Goal: Task Accomplishment & Management: Use online tool/utility

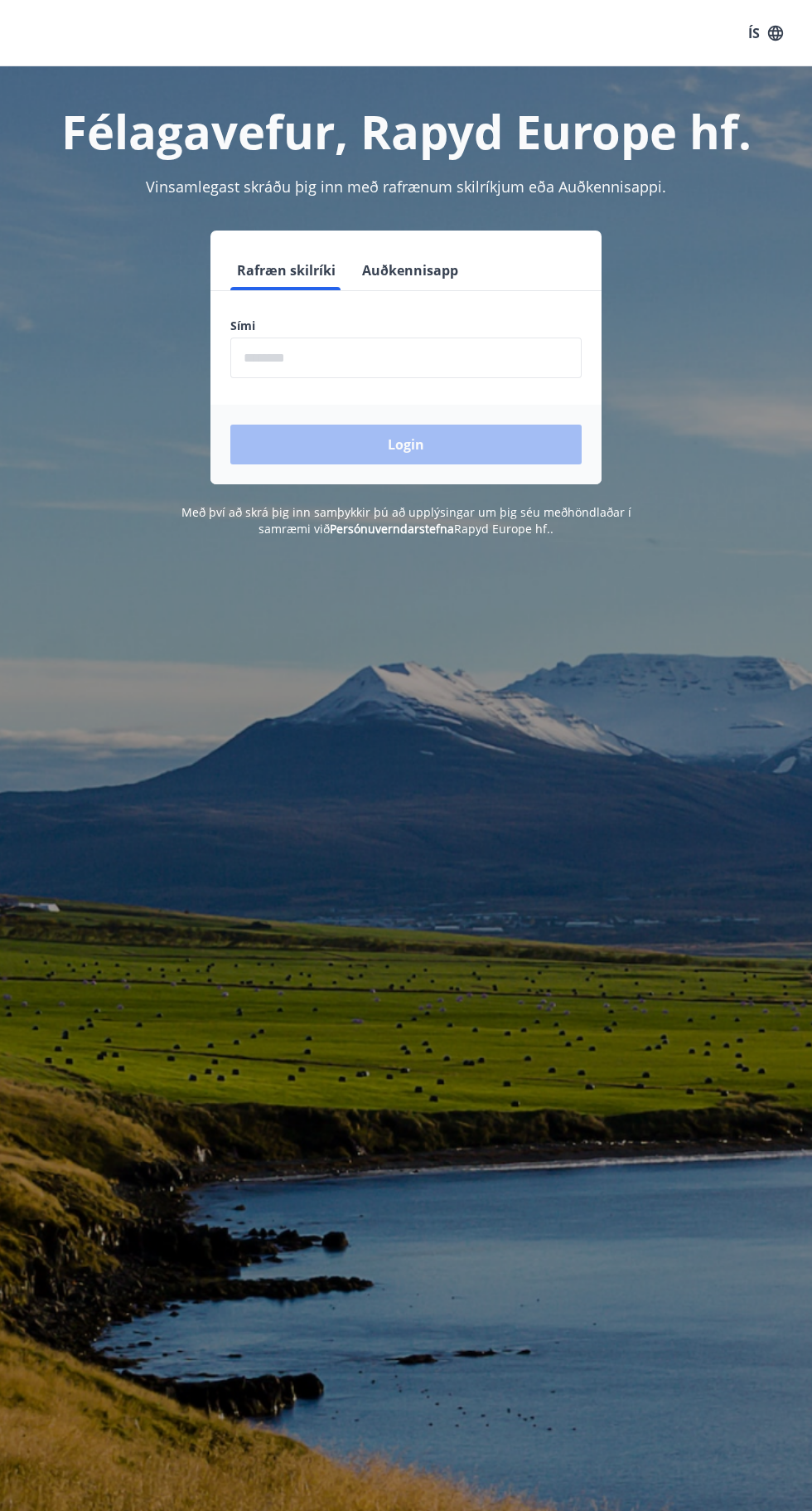
click at [263, 357] on input "phone" at bounding box center [406, 358] width 351 height 41
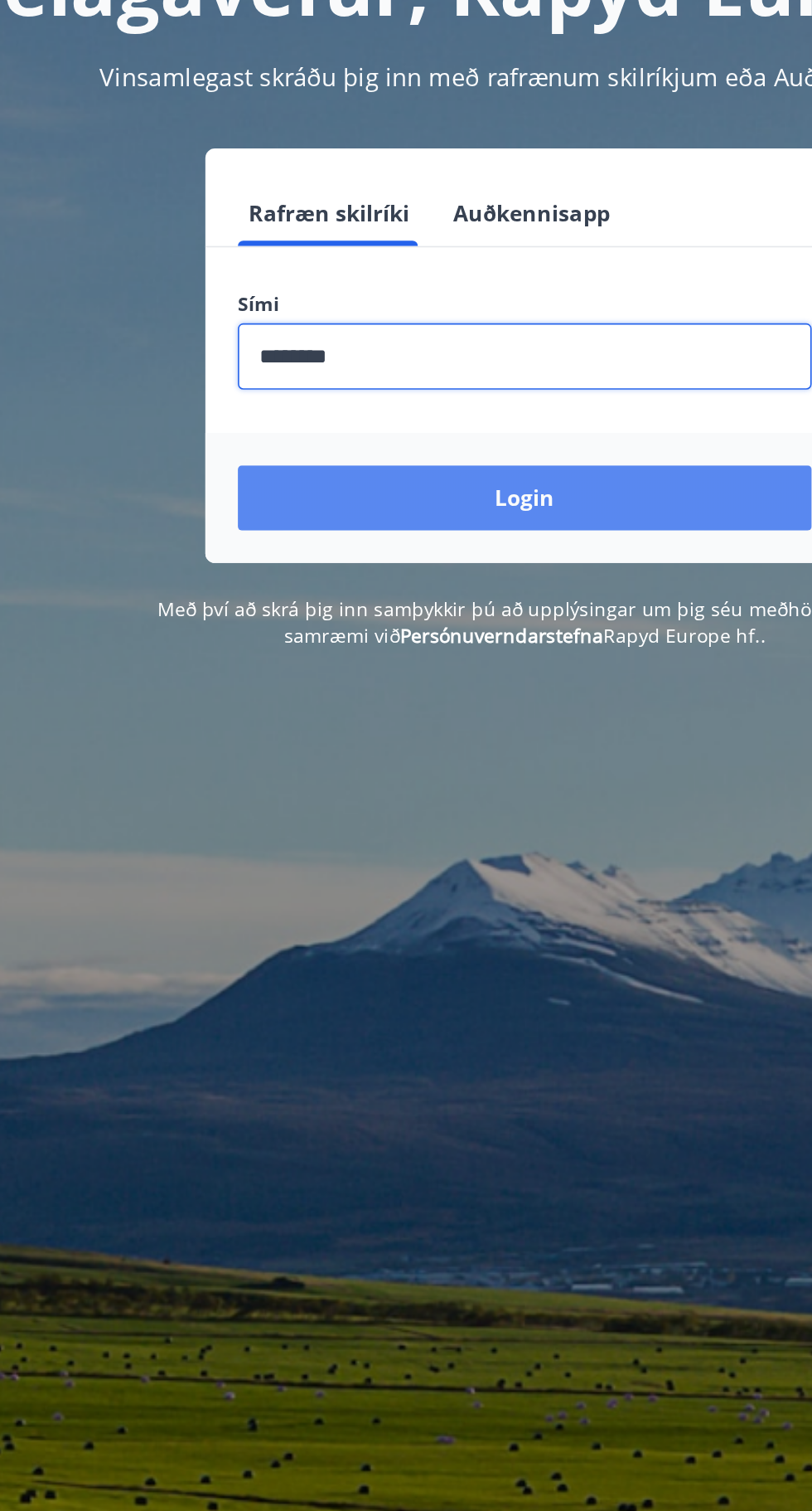
type input "********"
click at [308, 447] on button "Login" at bounding box center [406, 444] width 351 height 40
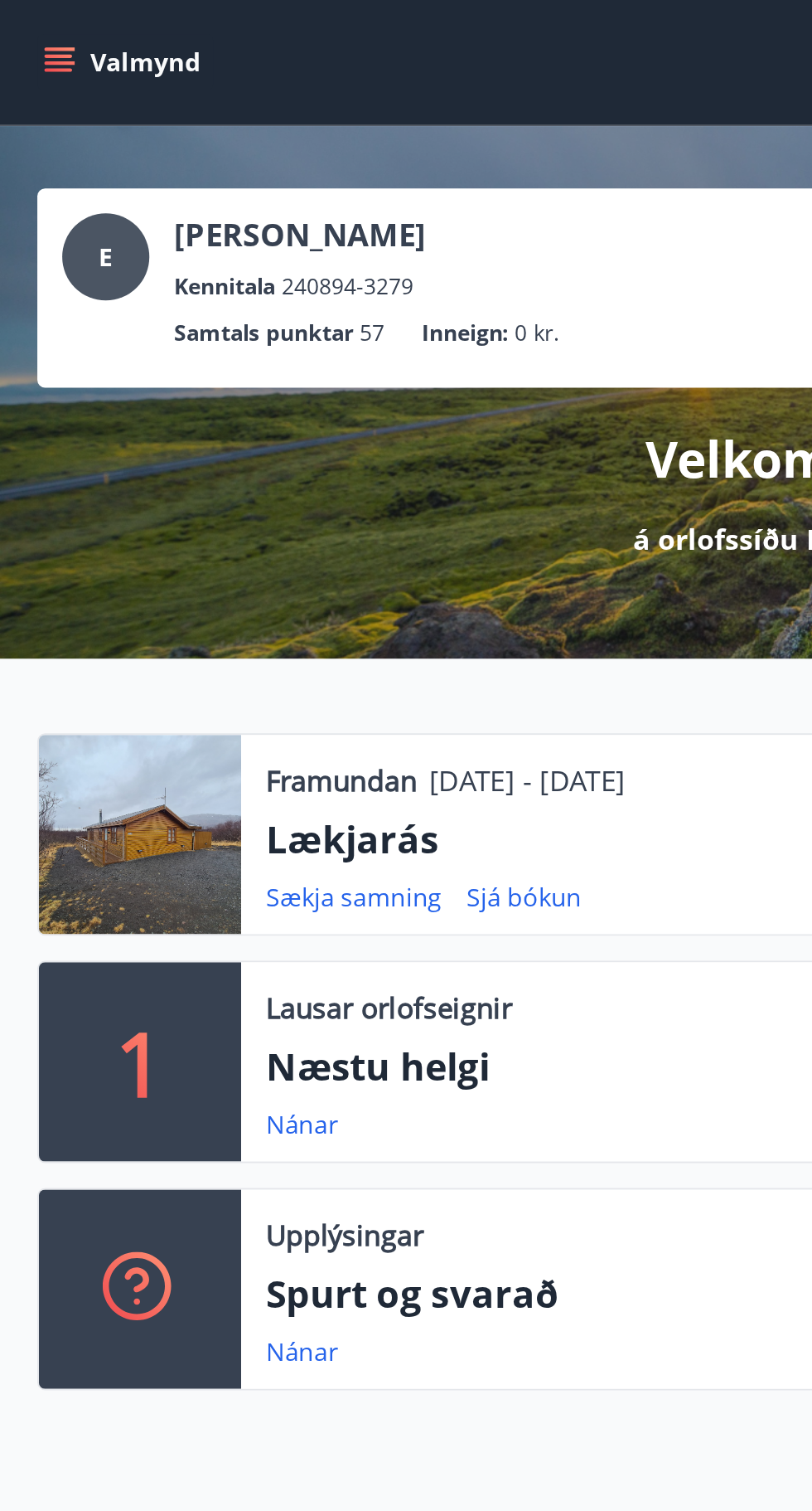
click at [29, 30] on icon "menu" at bounding box center [31, 30] width 15 height 2
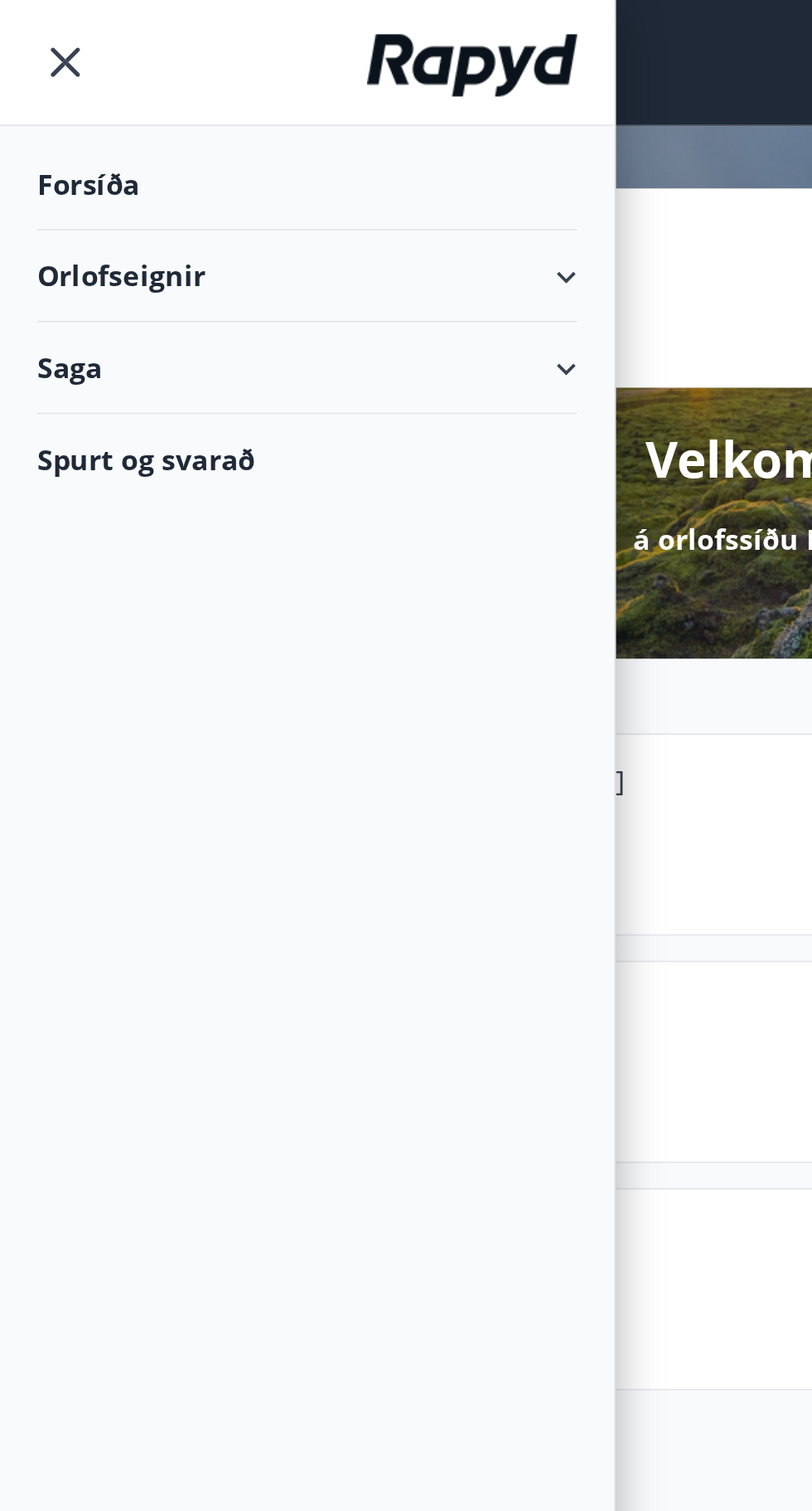
click at [302, 149] on div "Orlofseignir" at bounding box center [164, 147] width 288 height 49
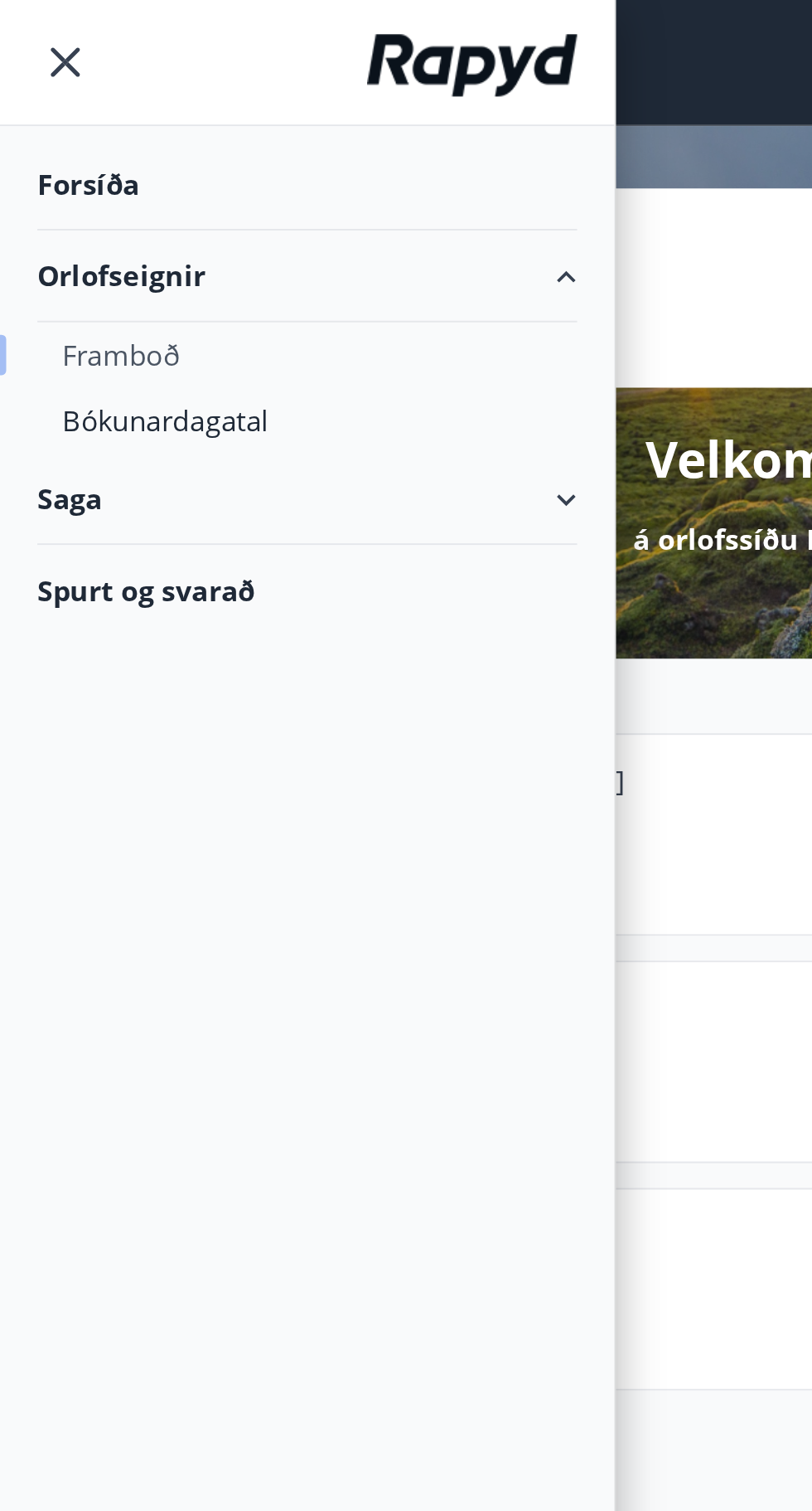
click at [106, 182] on div "Framboð" at bounding box center [163, 189] width 261 height 35
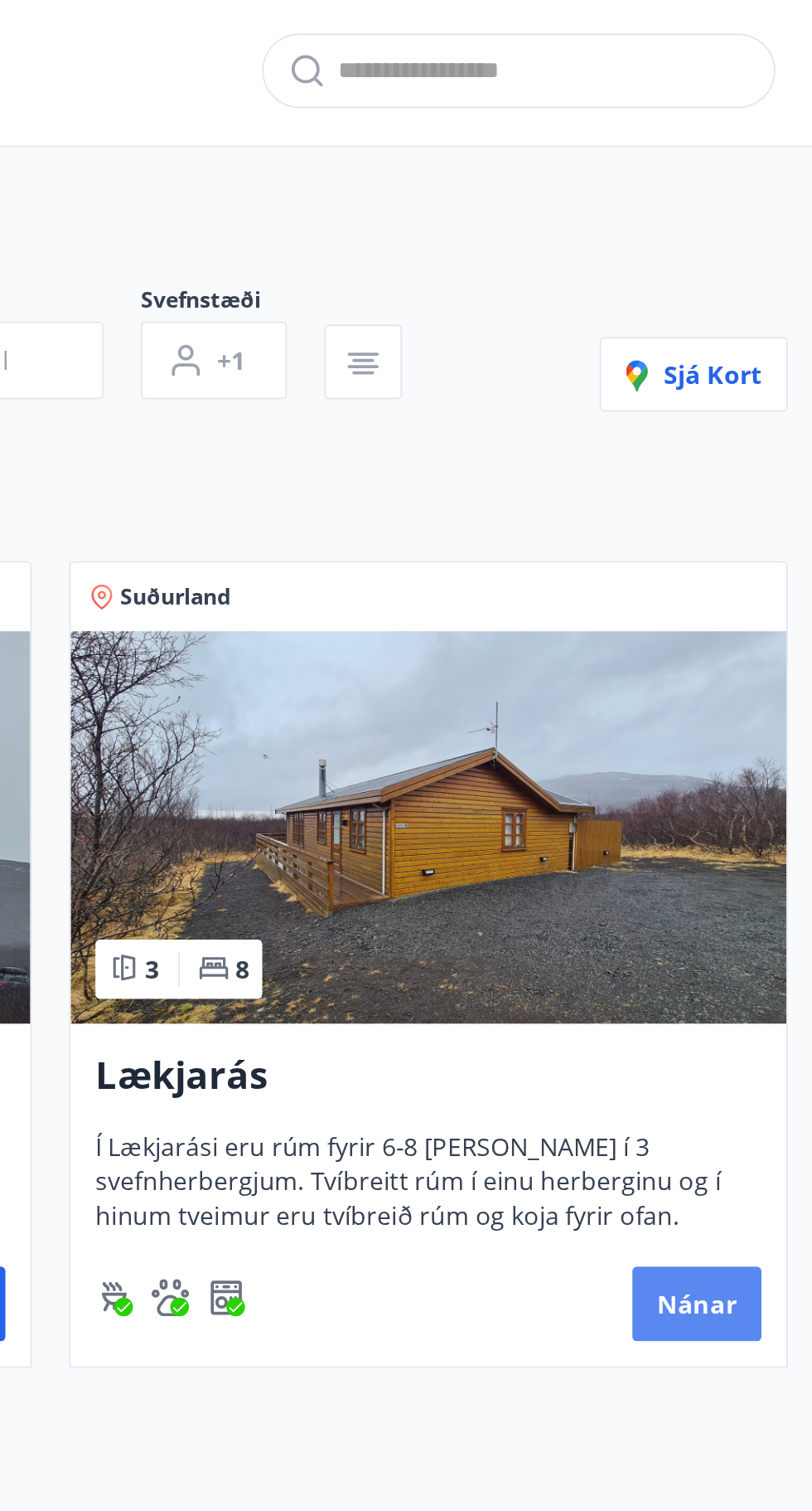
click at [758, 765] on button "Nánar" at bounding box center [750, 763] width 69 height 40
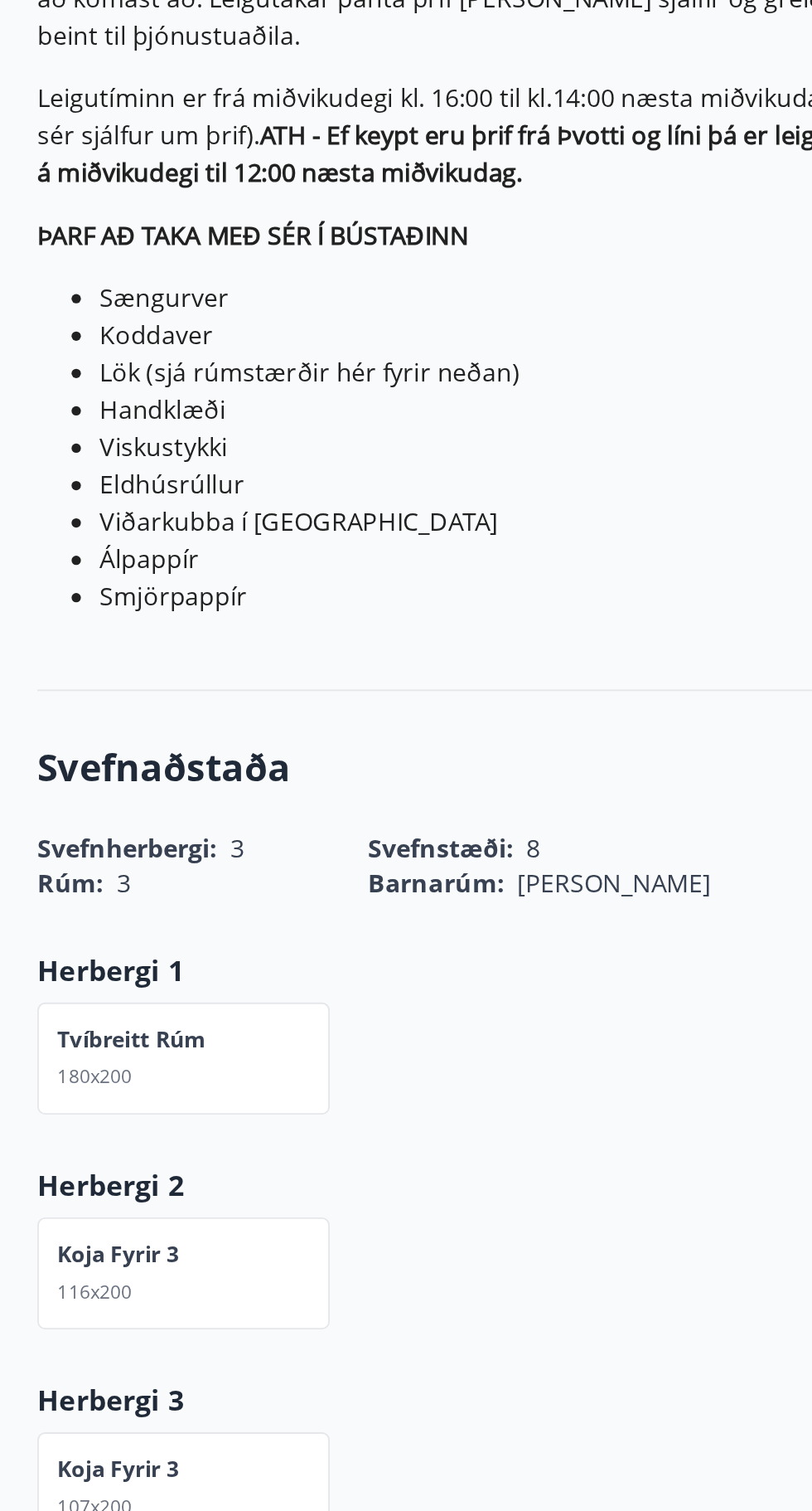
click at [328, 1281] on div "Koja fyrir 3 107x200" at bounding box center [264, 1316] width 528 height 80
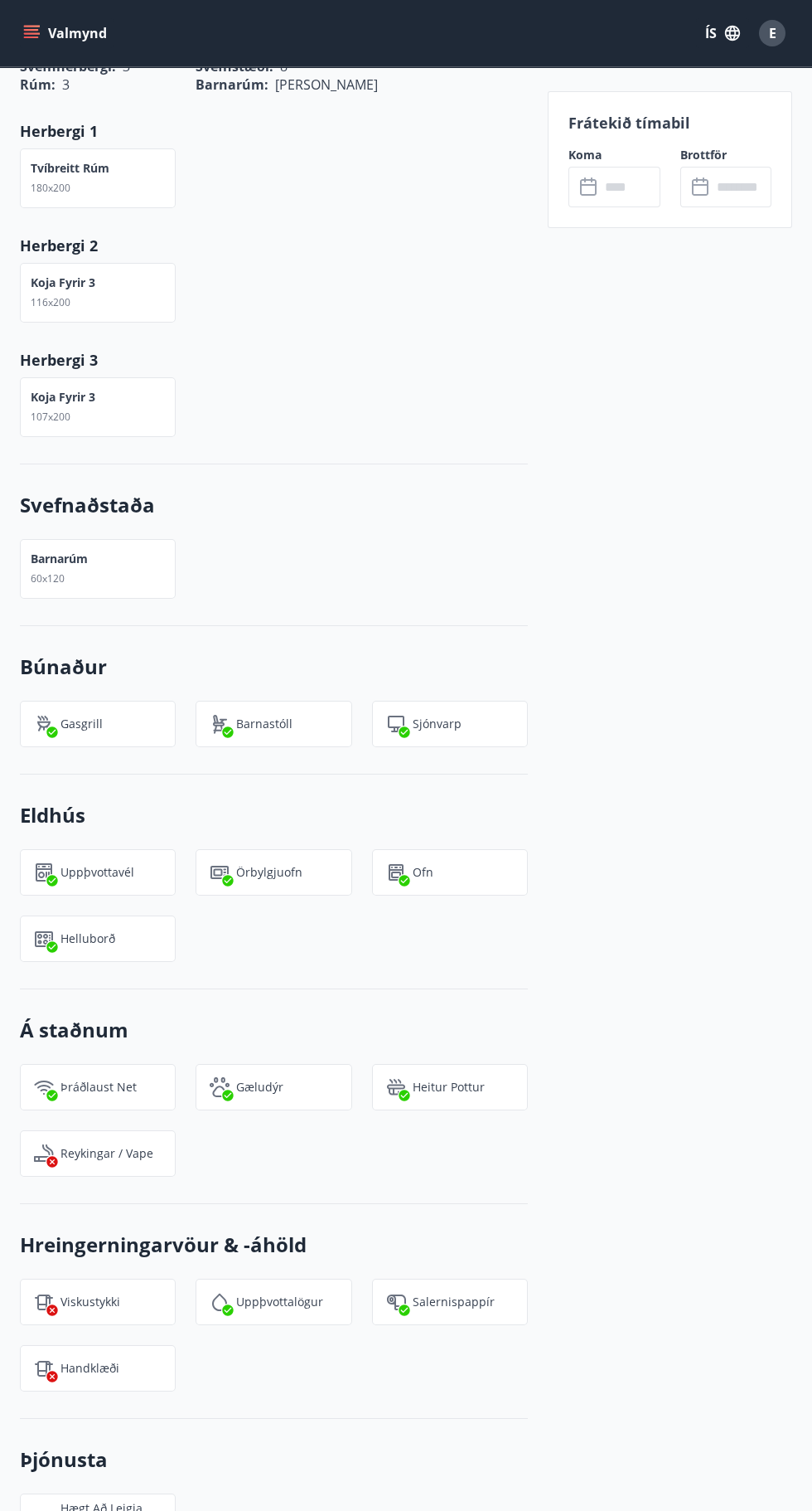
scroll to position [1336, 0]
